Goal: Task Accomplishment & Management: Use online tool/utility

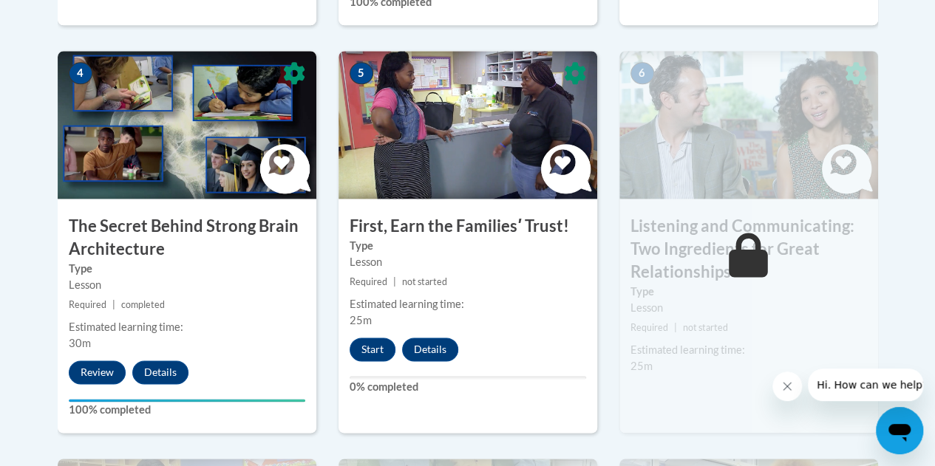
scroll to position [887, 0]
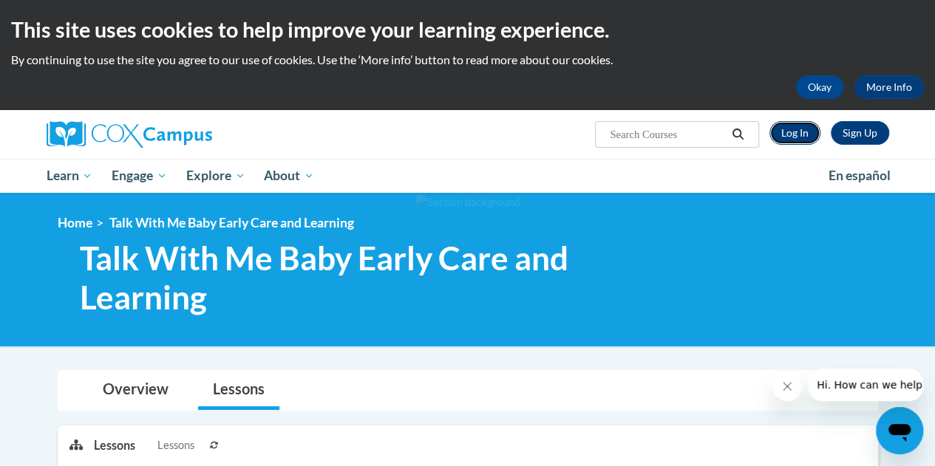
click at [808, 127] on link "Log In" at bounding box center [794, 133] width 51 height 24
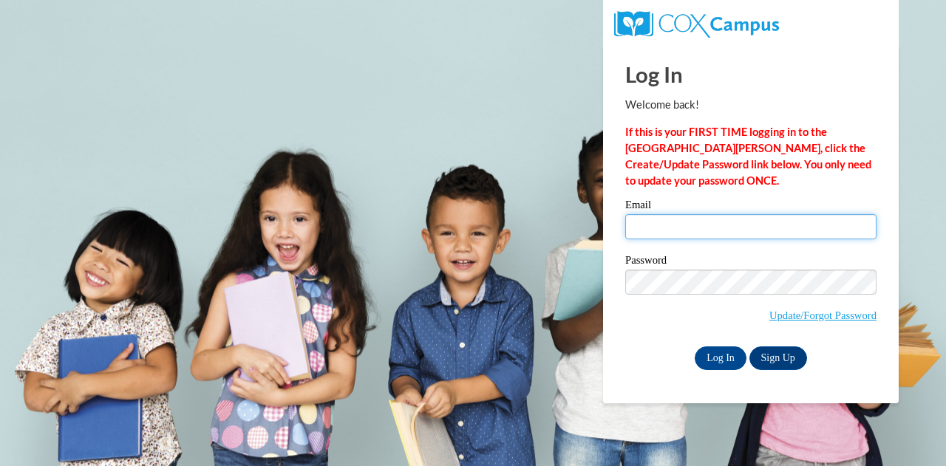
click at [715, 219] on input "Email" at bounding box center [750, 226] width 251 height 25
click at [701, 226] on input "Email" at bounding box center [750, 226] width 251 height 25
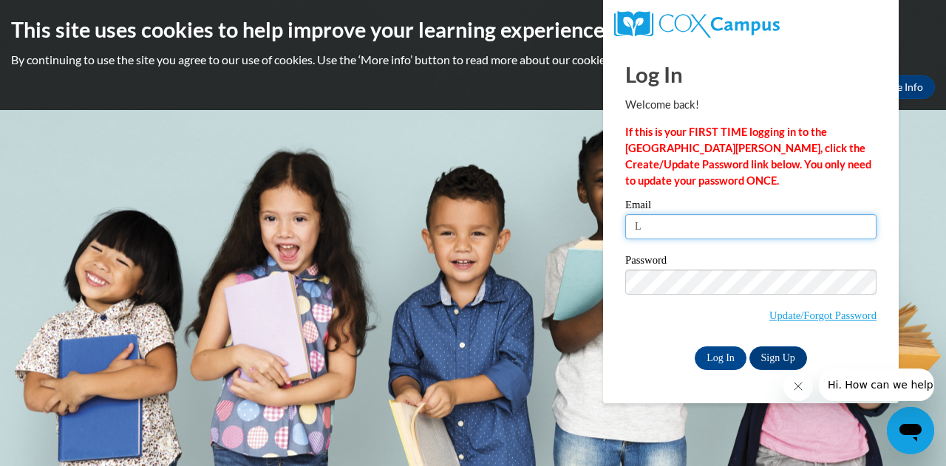
type input "Latoria.johnson@kindercare.com"
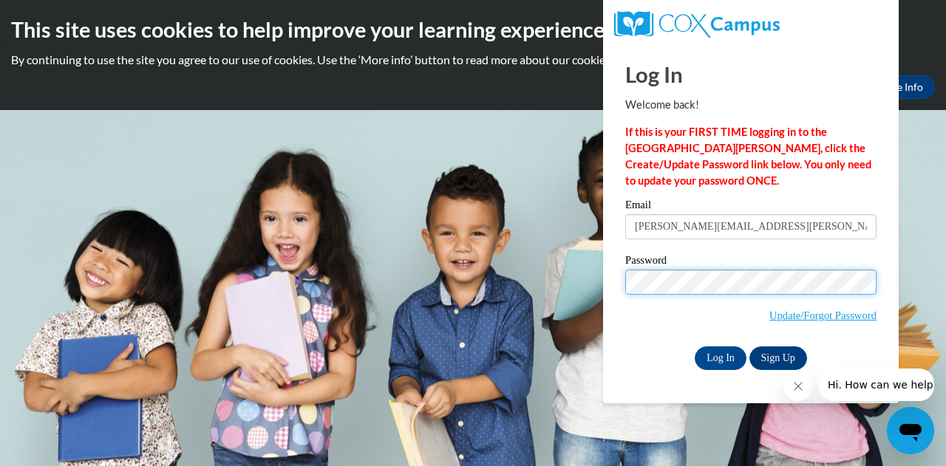
click at [695, 347] on input "Log In" at bounding box center [721, 359] width 52 height 24
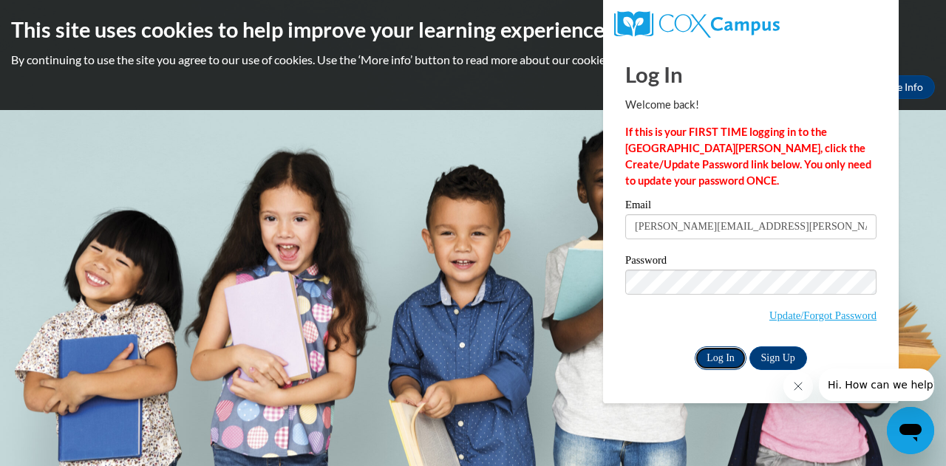
click at [736, 355] on input "Log In" at bounding box center [721, 359] width 52 height 24
click at [731, 357] on input "Log In" at bounding box center [721, 359] width 52 height 24
click at [726, 359] on input "Log In" at bounding box center [721, 359] width 52 height 24
click at [731, 352] on input "Log In" at bounding box center [721, 359] width 52 height 24
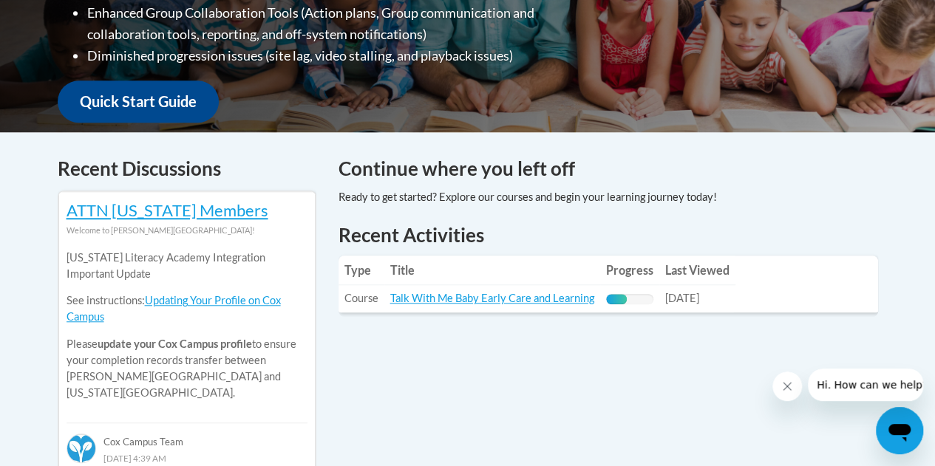
scroll to position [517, 0]
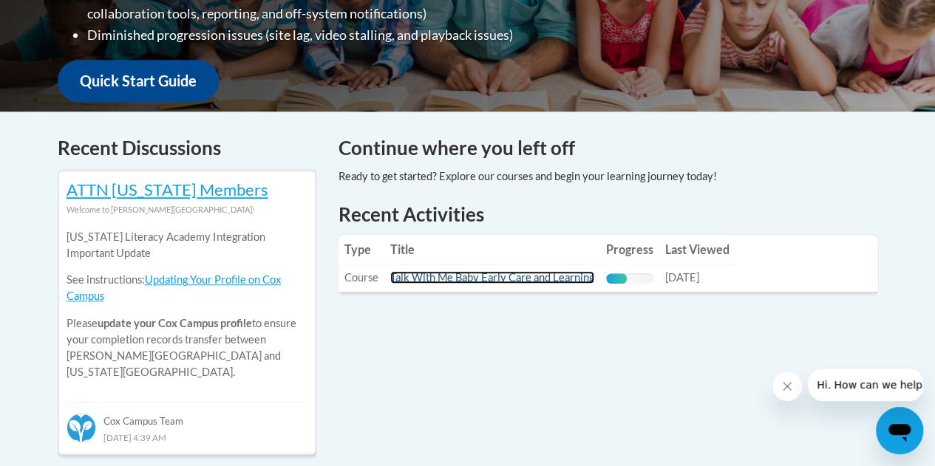
click at [459, 278] on link "Talk With Me Baby Early Care and Learning" at bounding box center [492, 277] width 204 height 13
click at [521, 279] on link "Talk With Me Baby Early Care and Learning" at bounding box center [492, 277] width 204 height 13
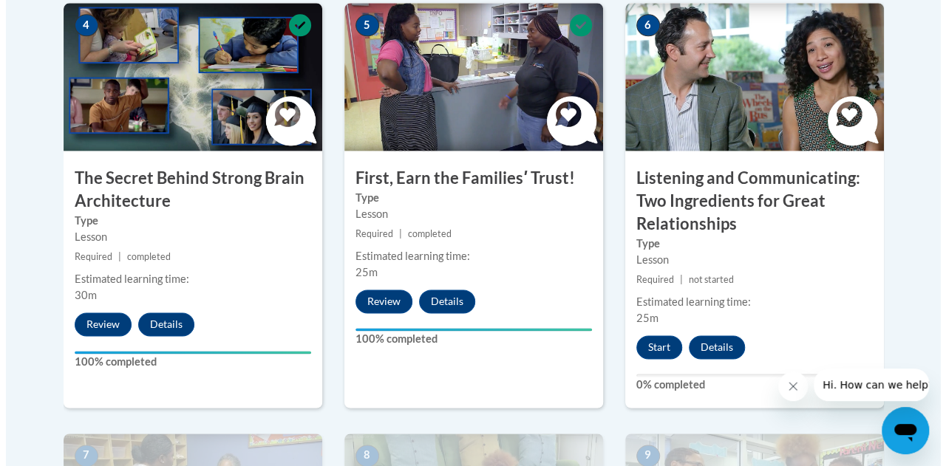
scroll to position [917, 0]
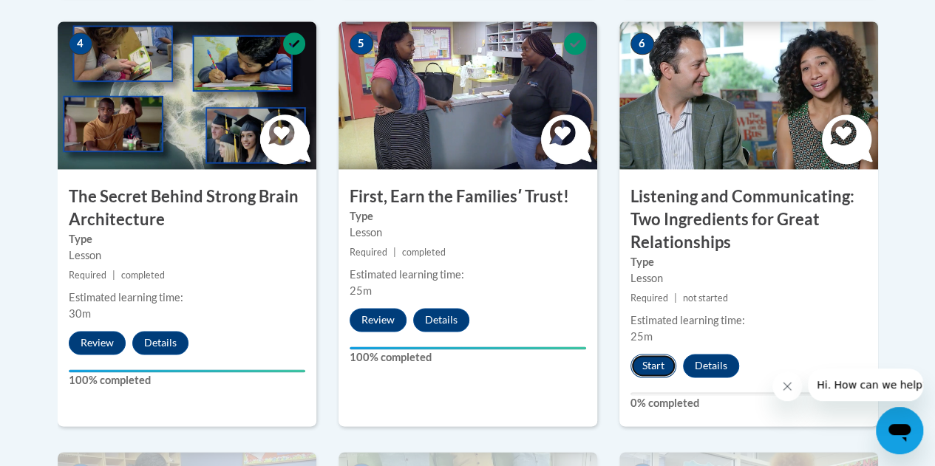
click at [658, 363] on button "Start" at bounding box center [653, 366] width 46 height 24
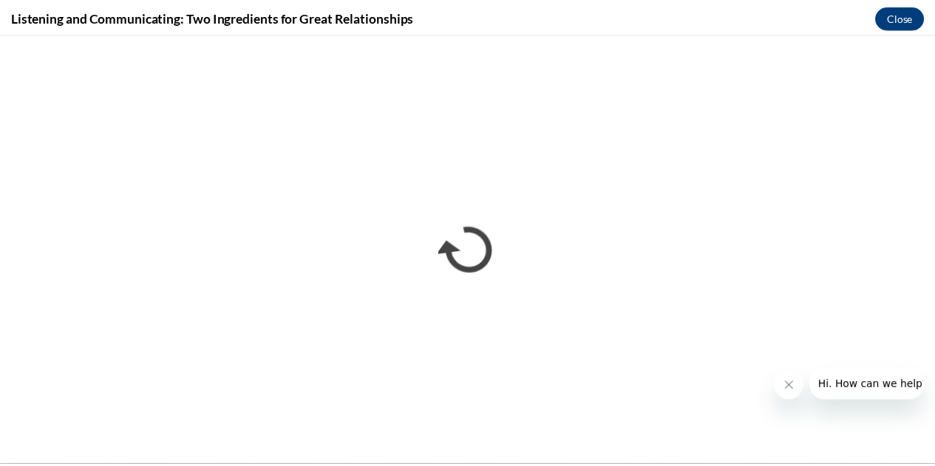
scroll to position [0, 0]
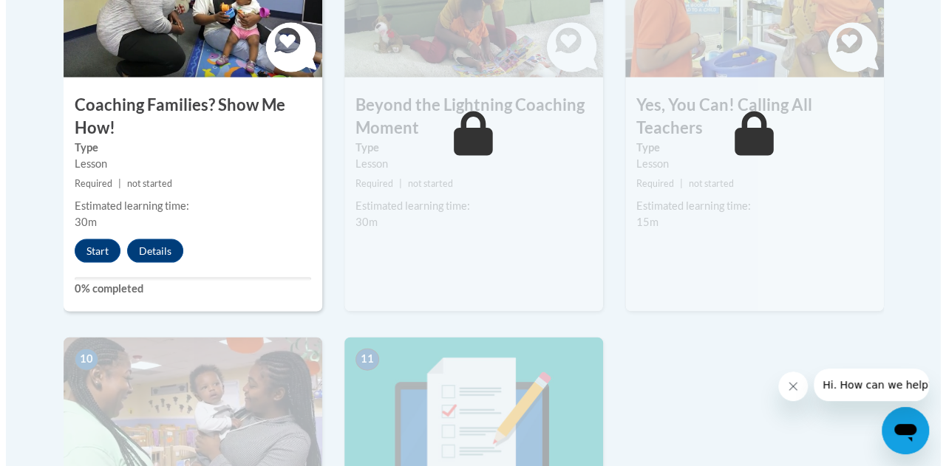
scroll to position [1404, 0]
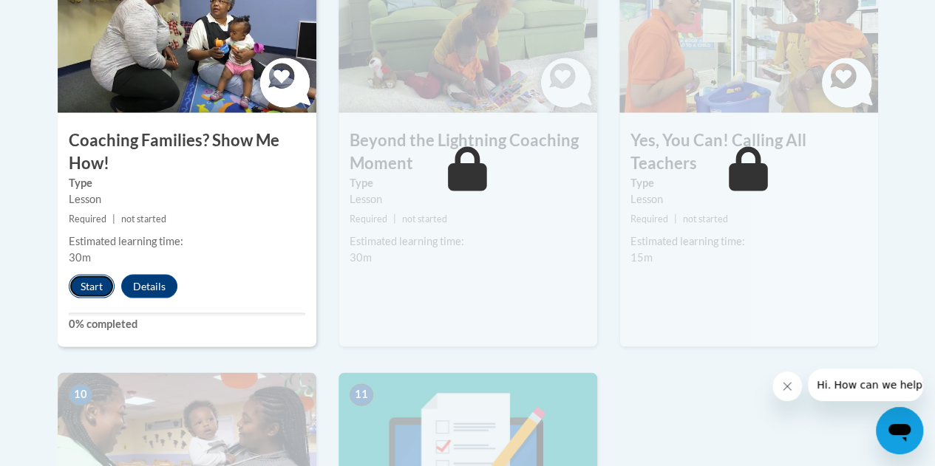
click at [105, 277] on button "Start" at bounding box center [92, 287] width 46 height 24
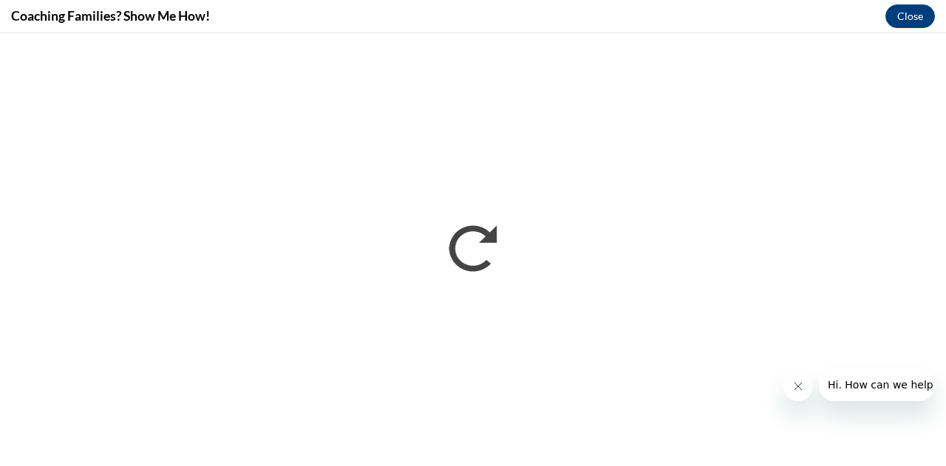
scroll to position [0, 0]
